Goal: Entertainment & Leisure: Consume media (video, audio)

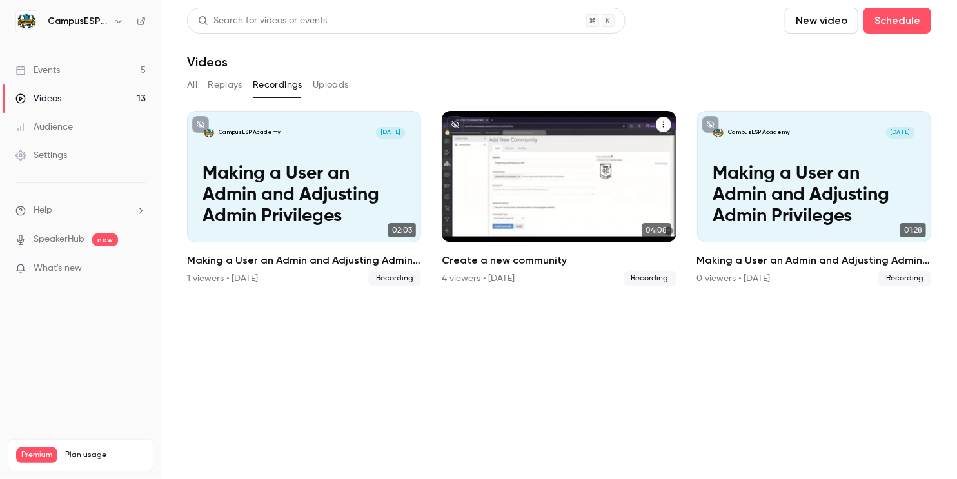
click at [662, 124] on icon "Create a new community" at bounding box center [664, 125] width 8 height 8
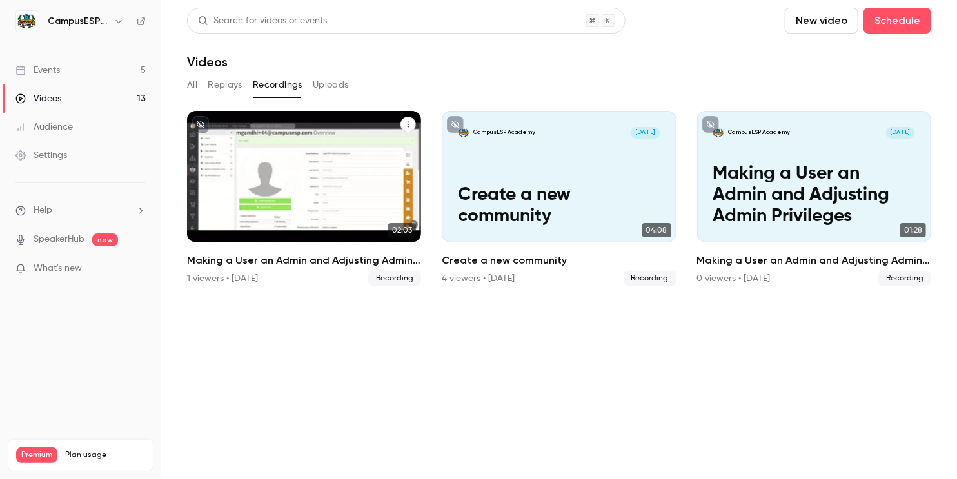
click at [308, 188] on p "Making a User an Admin and Adjusting Admin Privileges" at bounding box center [304, 195] width 203 height 64
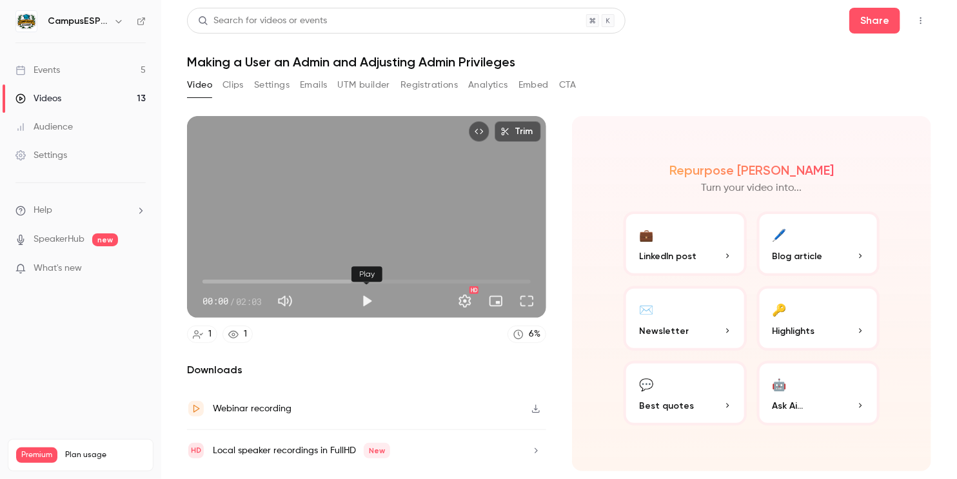
click at [362, 298] on button "Play" at bounding box center [367, 301] width 26 height 26
drag, startPoint x: 207, startPoint y: 280, endPoint x: 232, endPoint y: 280, distance: 24.5
click at [215, 280] on span "00:03" at bounding box center [213, 282] width 4 height 4
drag, startPoint x: 233, startPoint y: 281, endPoint x: 273, endPoint y: 281, distance: 40.6
click at [240, 281] on span "00:13" at bounding box center [238, 282] width 4 height 4
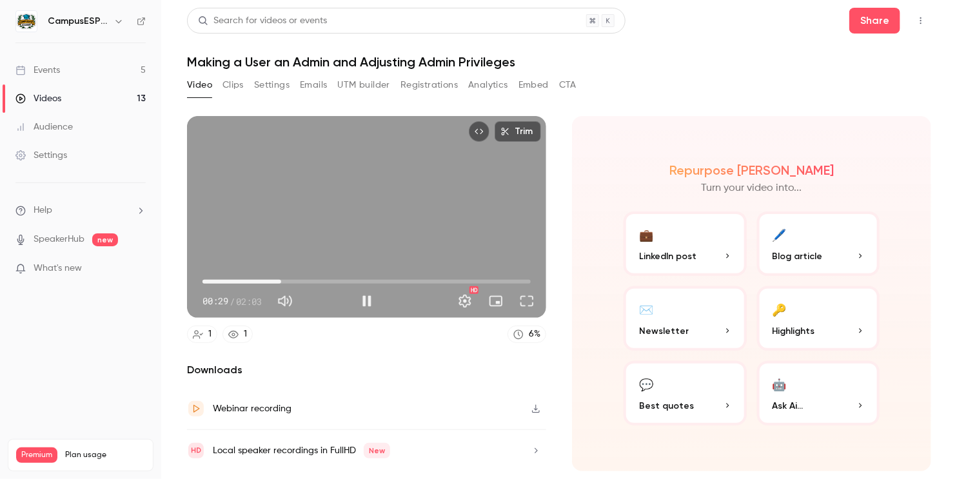
click at [297, 280] on span "00:29" at bounding box center [367, 282] width 328 height 21
click at [320, 279] on span "00:40" at bounding box center [367, 282] width 328 height 21
click at [361, 284] on span "00:55" at bounding box center [367, 282] width 328 height 21
click at [349, 282] on span "00:55" at bounding box center [367, 282] width 328 height 21
click at [332, 281] on span "00:58" at bounding box center [367, 282] width 328 height 21
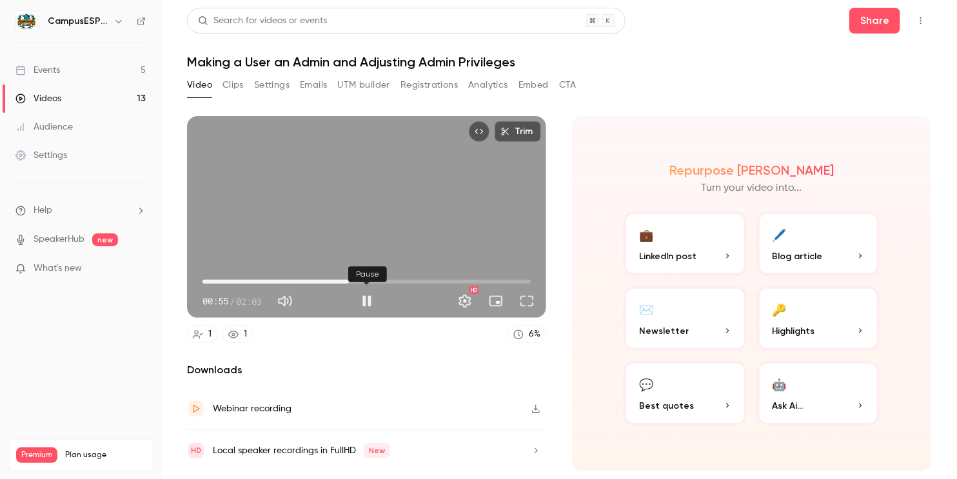
click at [365, 305] on button "Pause" at bounding box center [367, 301] width 26 height 26
click at [527, 304] on button "Full screen" at bounding box center [527, 301] width 26 height 26
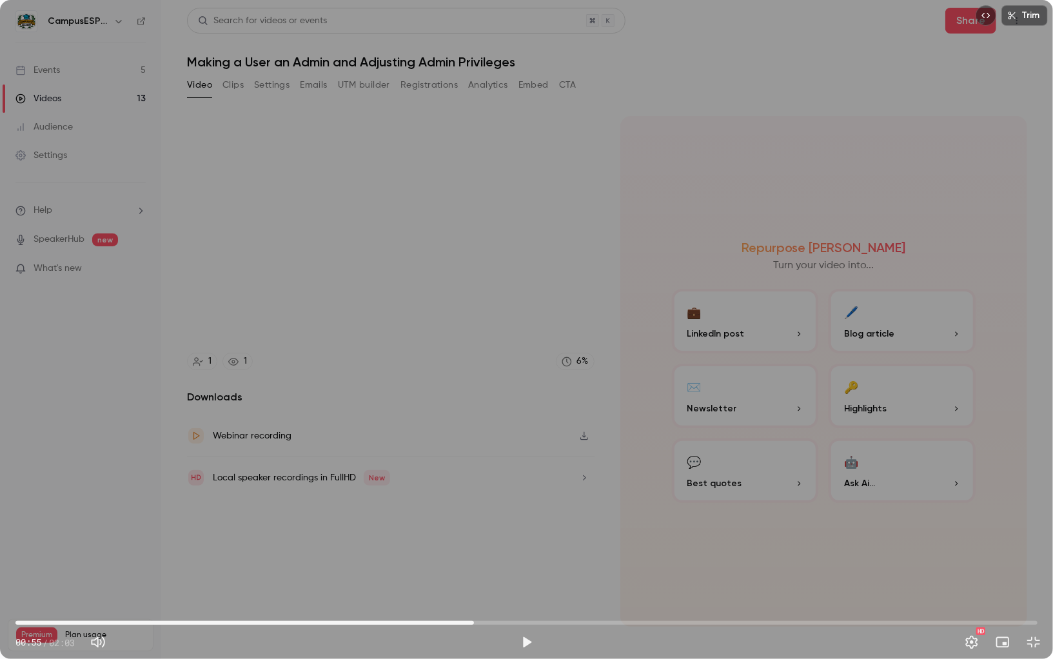
click at [504, 460] on div "Trim 00:55 00:55 / 02:03 HD" at bounding box center [526, 329] width 1053 height 659
click at [495, 465] on div "Trim 00:56 00:56 / 02:03 HD" at bounding box center [526, 329] width 1053 height 659
type input "****"
click at [478, 479] on span "00:56" at bounding box center [478, 623] width 4 height 4
click at [956, 479] on button "Exit full screen" at bounding box center [1034, 642] width 26 height 26
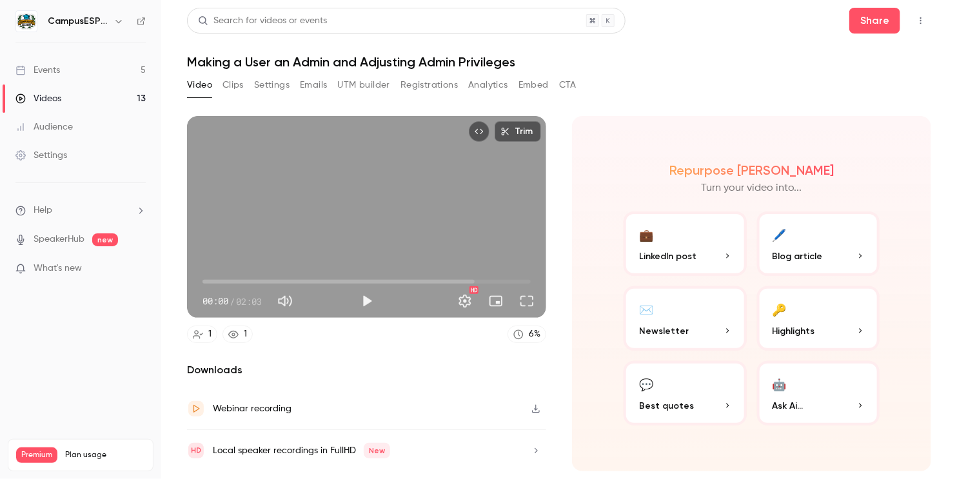
click at [361, 299] on button "Play" at bounding box center [367, 301] width 26 height 26
click at [248, 276] on span "00:01" at bounding box center [367, 282] width 328 height 21
click at [529, 301] on button "Full screen" at bounding box center [527, 301] width 26 height 26
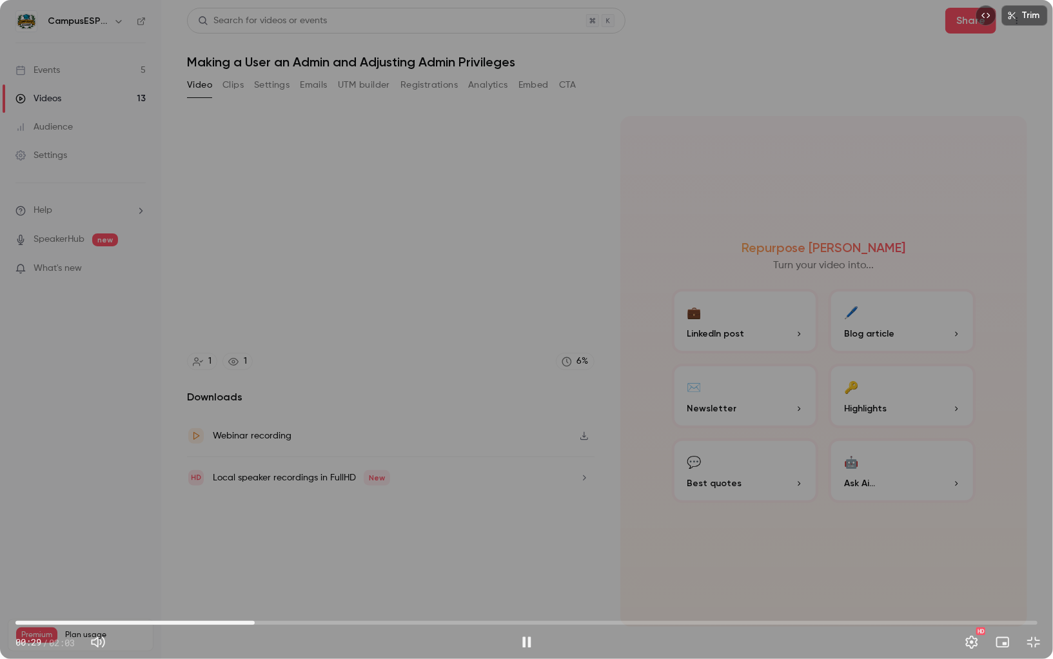
click at [338, 178] on div "Trim 00:29 00:29 / 02:03 HD" at bounding box center [526, 329] width 1053 height 659
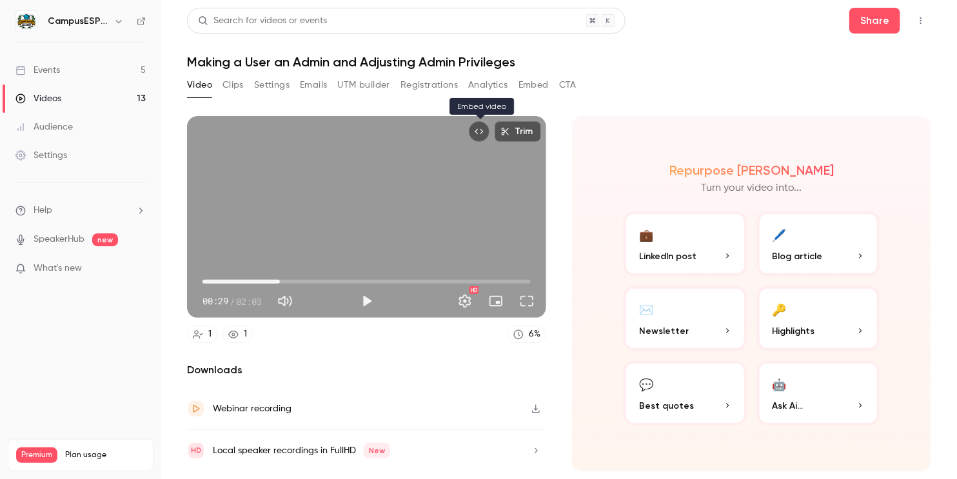
click at [484, 134] on icon "Embed video" at bounding box center [479, 131] width 9 height 9
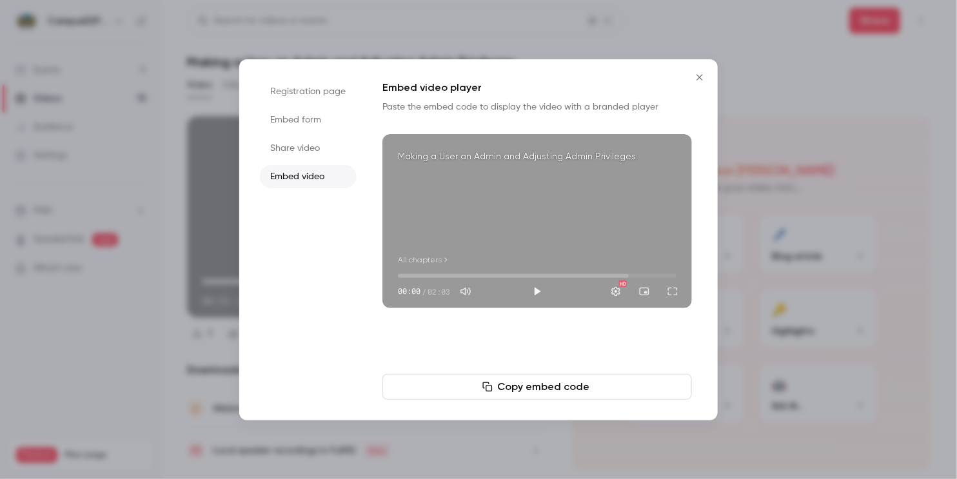
click at [695, 84] on button "Close" at bounding box center [700, 77] width 26 height 26
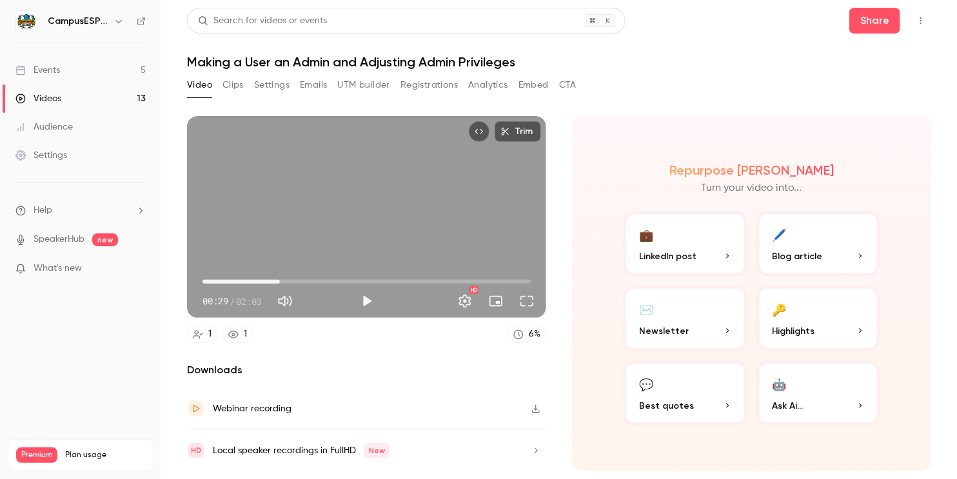
type input "****"
click at [234, 85] on button "Clips" at bounding box center [233, 85] width 21 height 21
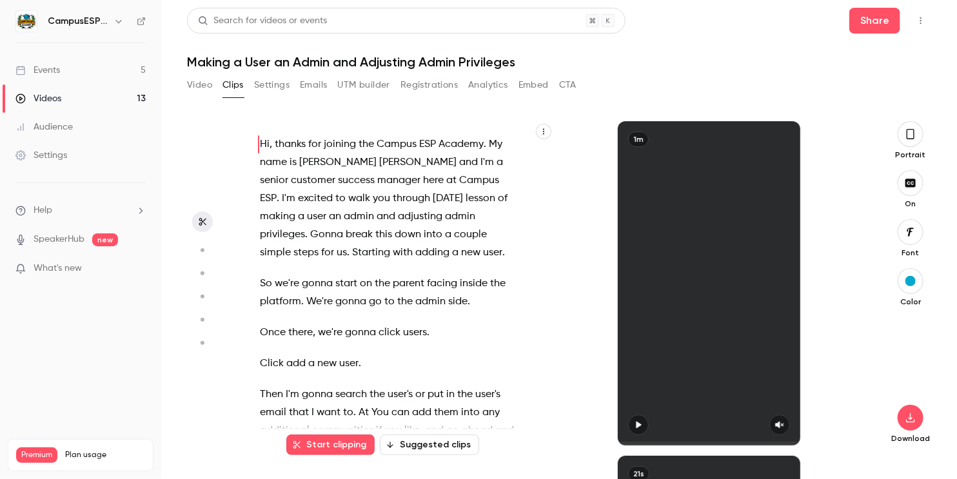
click at [200, 86] on button "Video" at bounding box center [199, 85] width 25 height 21
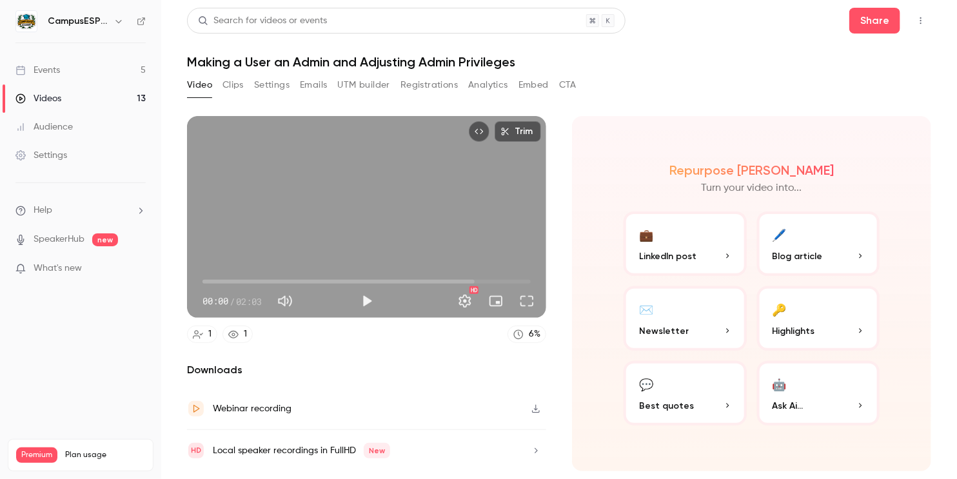
click at [513, 135] on button "Trim" at bounding box center [518, 131] width 46 height 21
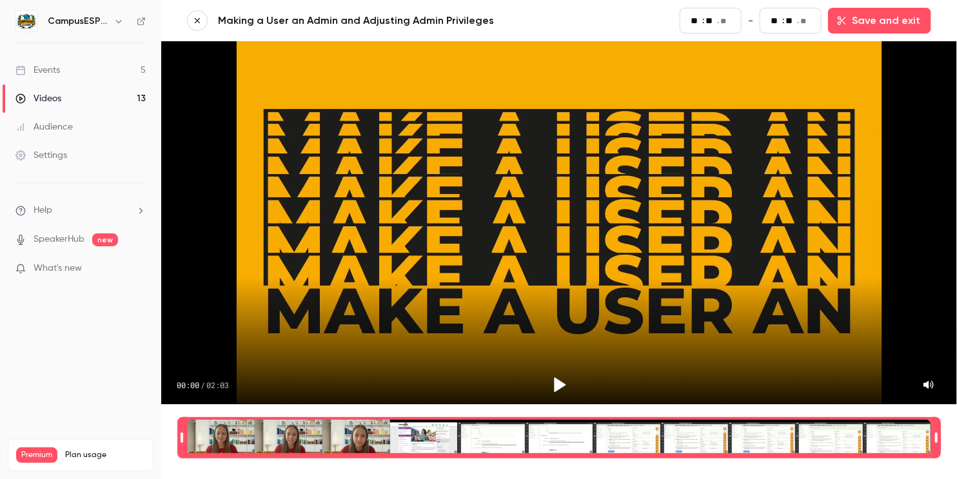
click at [197, 15] on button "button" at bounding box center [197, 20] width 21 height 21
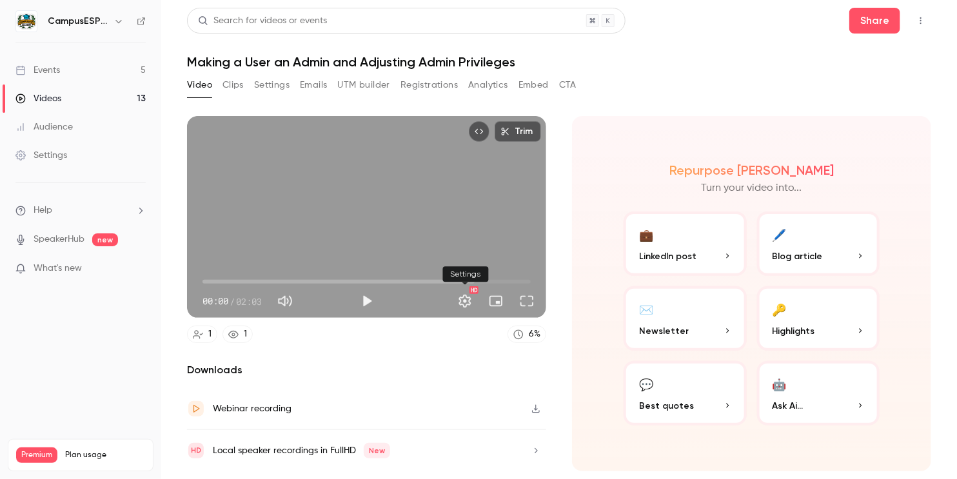
click at [471, 304] on button "Settings" at bounding box center [465, 301] width 26 height 26
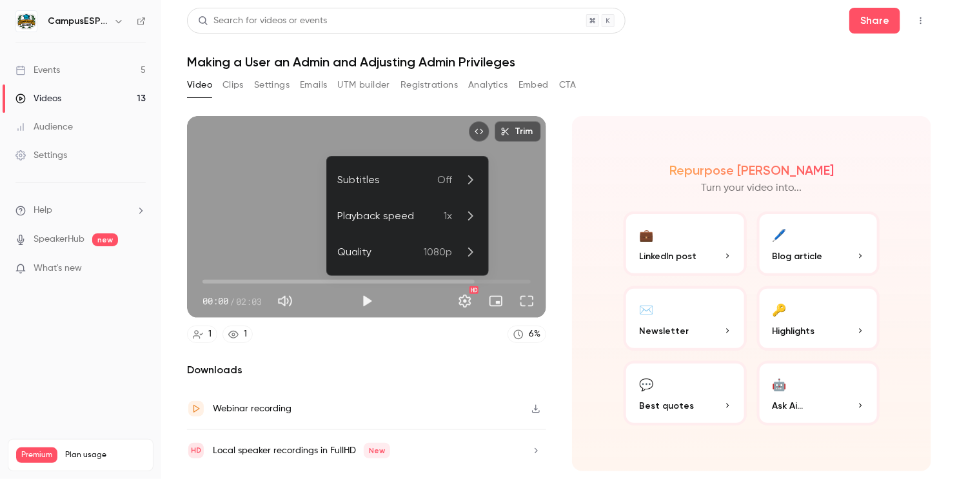
click at [468, 305] on div at bounding box center [478, 239] width 957 height 479
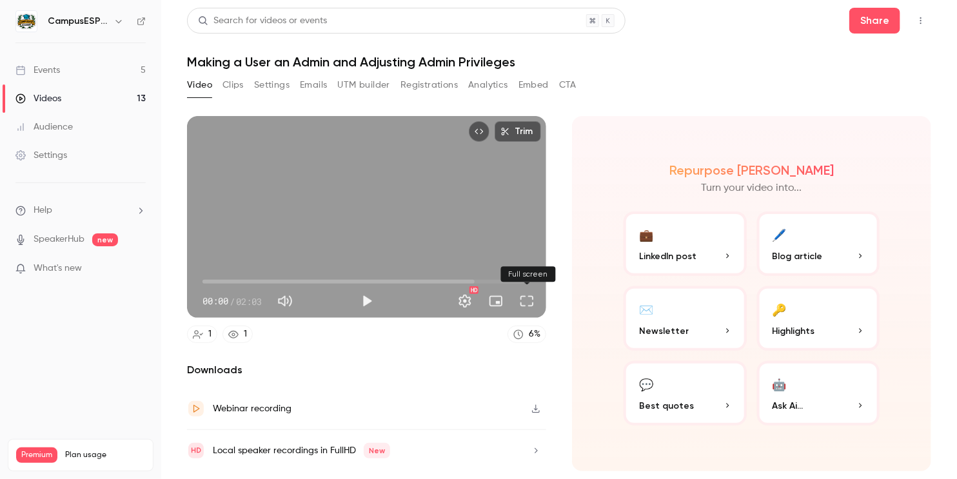
click at [528, 302] on button "Full screen" at bounding box center [527, 301] width 26 height 26
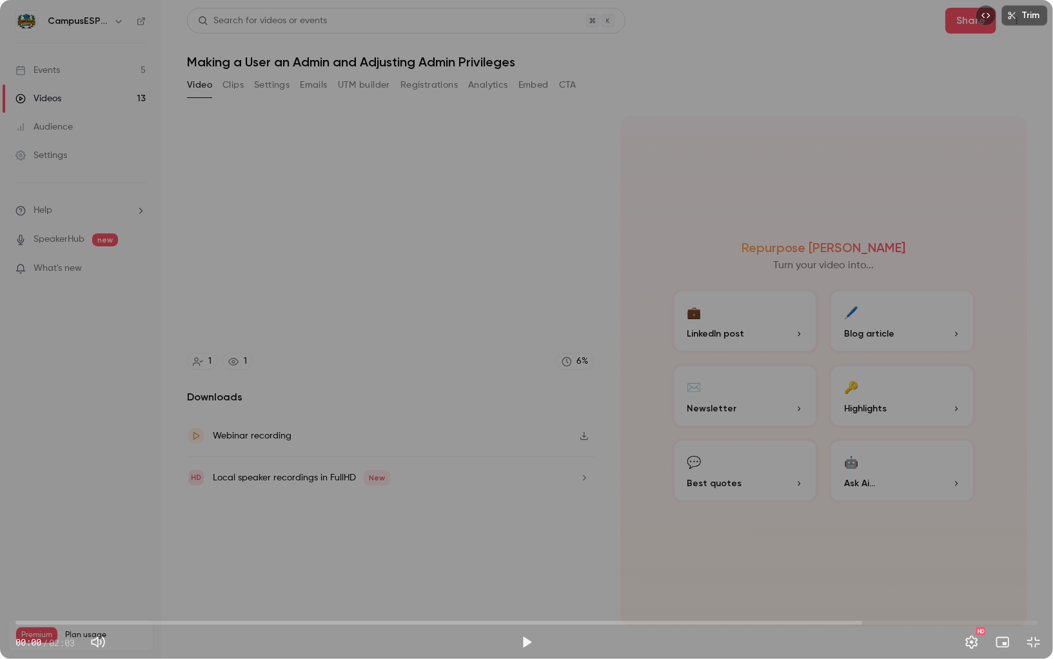
click at [348, 479] on span "00:00" at bounding box center [526, 623] width 1022 height 21
drag, startPoint x: 348, startPoint y: 625, endPoint x: 287, endPoint y: 625, distance: 60.6
click at [319, 479] on span "00:37" at bounding box center [321, 623] width 4 height 4
drag, startPoint x: 288, startPoint y: 624, endPoint x: 426, endPoint y: 580, distance: 144.4
click at [426, 479] on div "Trim 00:49 00:49 / 02:03 HD" at bounding box center [526, 329] width 1053 height 659
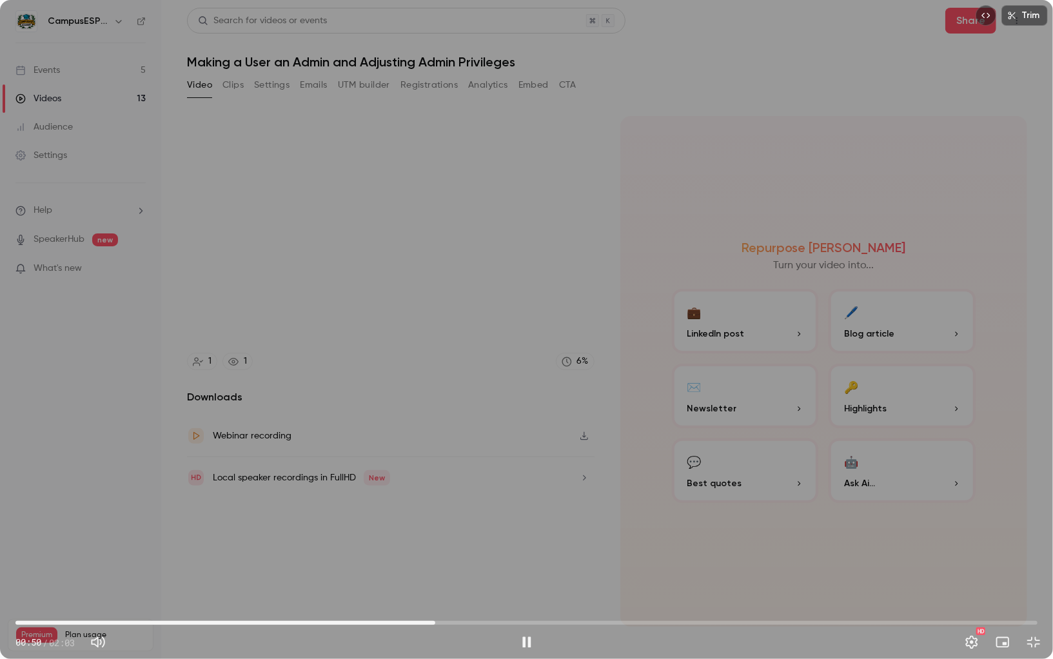
click at [359, 268] on div "Trim 00:50 00:50 / 02:03 HD" at bounding box center [526, 329] width 1053 height 659
click at [410, 479] on span "00:51" at bounding box center [526, 623] width 1022 height 21
click at [390, 479] on span "00:47" at bounding box center [526, 623] width 1022 height 21
click at [458, 479] on div "Trim 00:45 00:45 / 02:03 HD" at bounding box center [526, 329] width 1053 height 659
click at [381, 209] on div "Trim 00:48 00:48 / 02:03 HD" at bounding box center [526, 329] width 1053 height 659
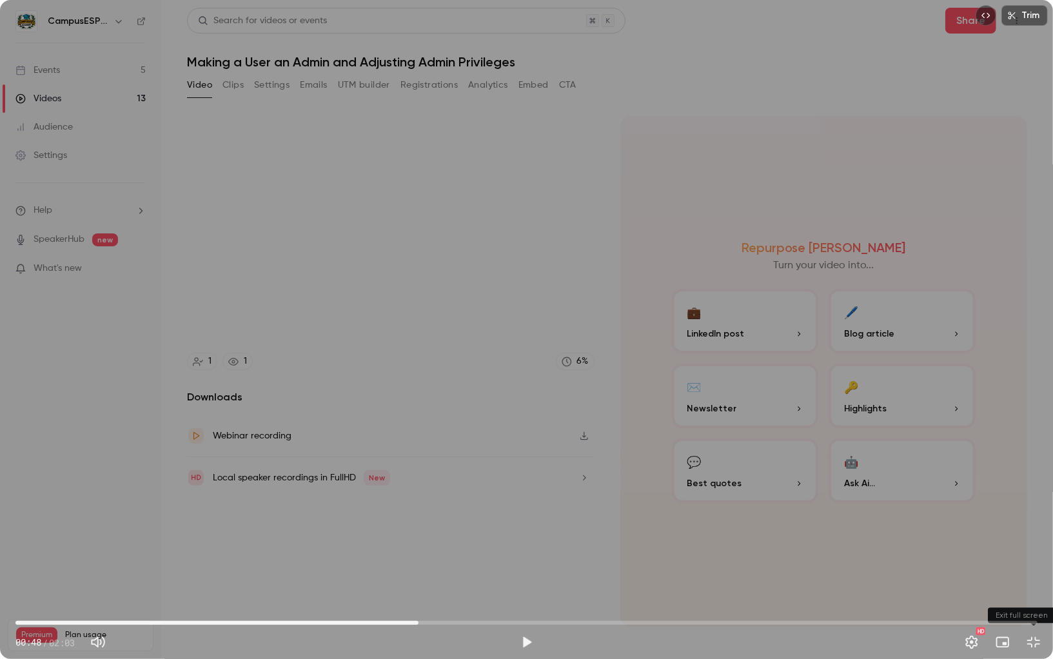
click at [956, 479] on button "Exit full screen" at bounding box center [1034, 642] width 26 height 26
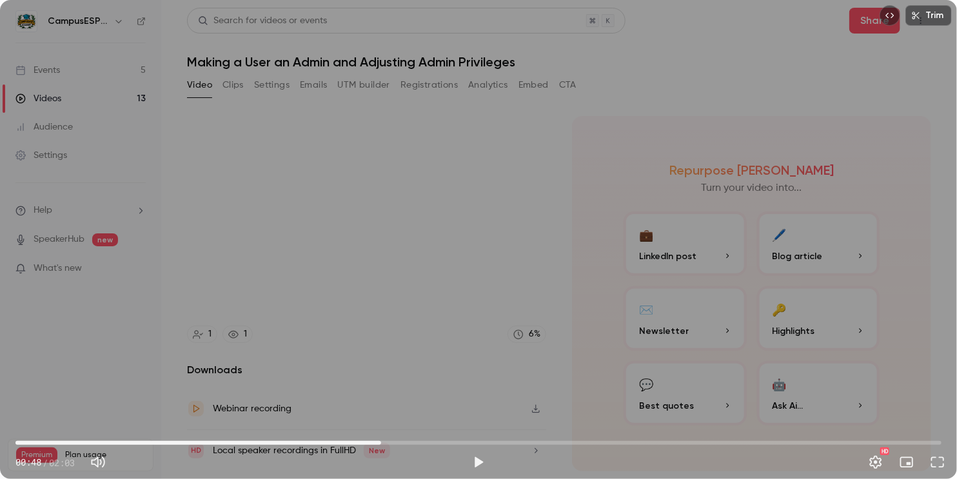
type input "****"
